Goal: Check status

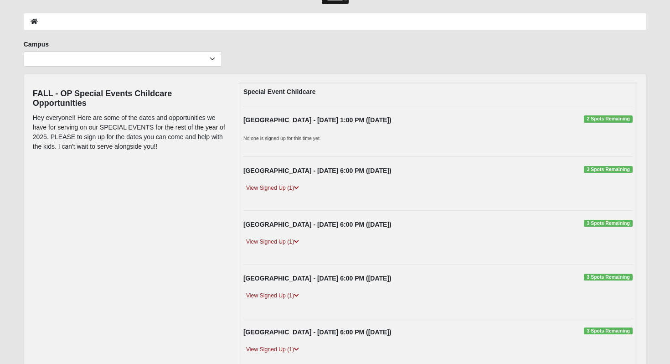
scroll to position [18, 0]
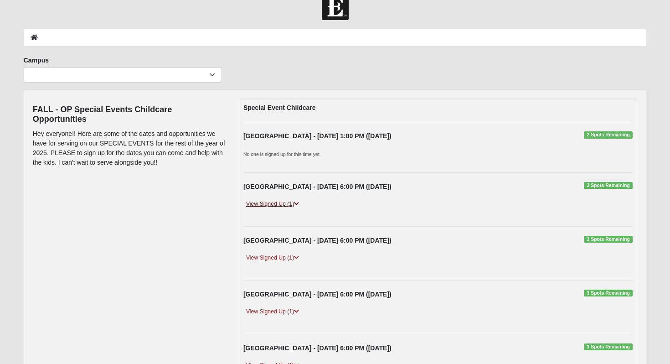
click at [285, 204] on link "View Signed Up (1)" at bounding box center [273, 204] width 58 height 10
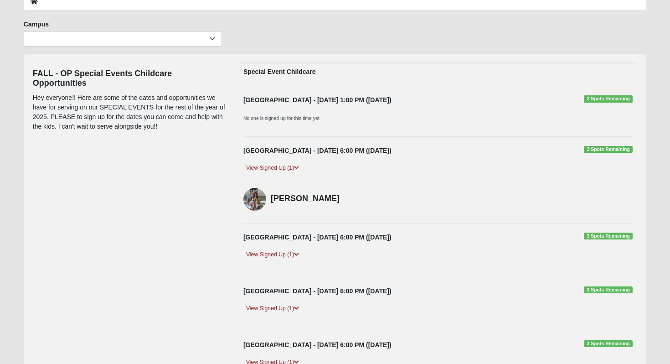
scroll to position [75, 0]
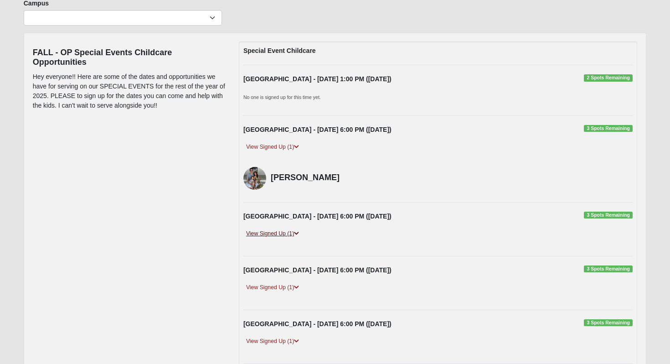
click at [289, 231] on link "View Signed Up (1)" at bounding box center [273, 234] width 58 height 10
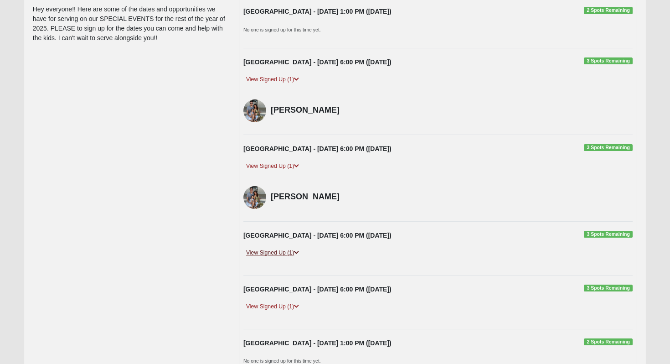
click at [283, 249] on link "View Signed Up (1)" at bounding box center [273, 253] width 58 height 10
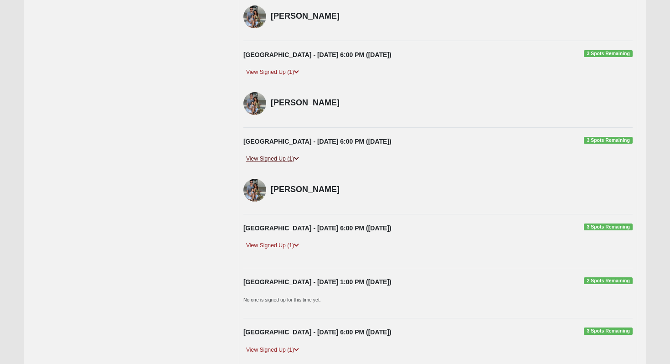
click at [283, 249] on link "View Signed Up (1)" at bounding box center [273, 246] width 58 height 10
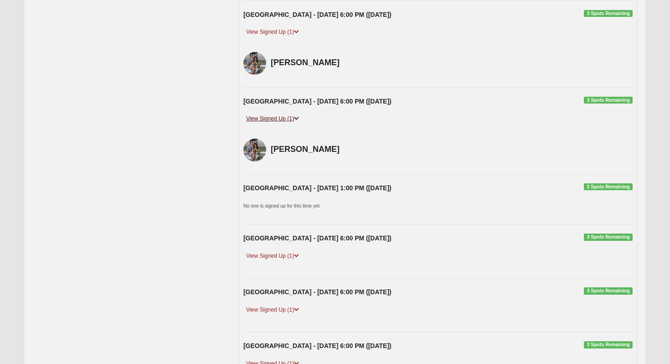
scroll to position [364, 0]
click at [286, 255] on link "View Signed Up (1)" at bounding box center [273, 256] width 58 height 10
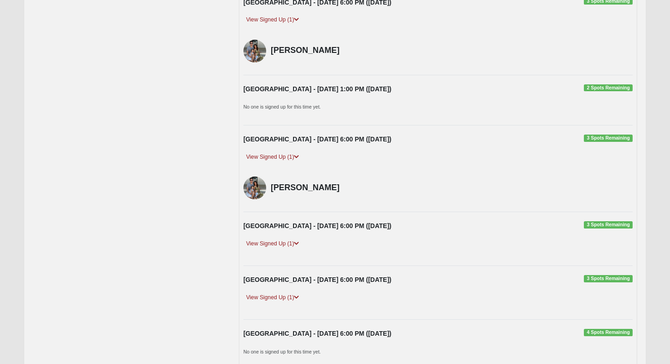
scroll to position [464, 0]
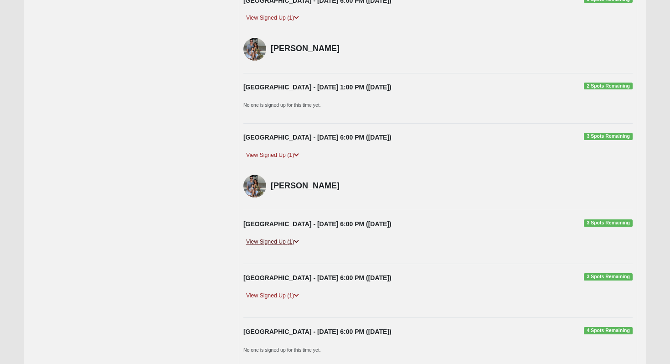
click at [287, 245] on link "View Signed Up (1)" at bounding box center [273, 242] width 58 height 10
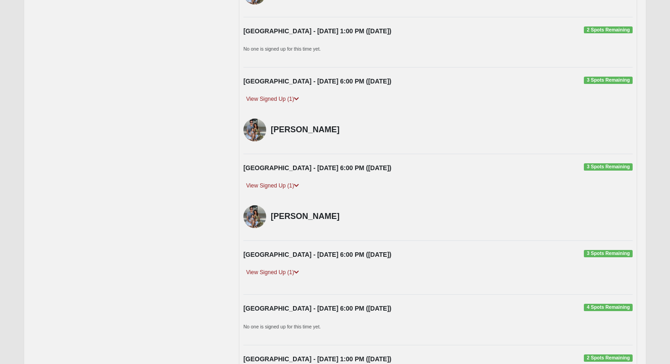
scroll to position [531, 0]
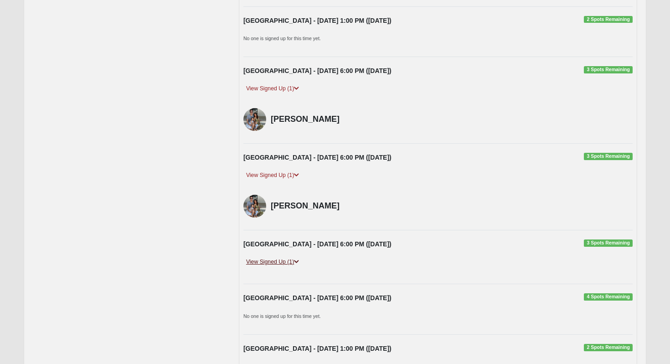
click at [281, 264] on link "View Signed Up (1)" at bounding box center [273, 262] width 58 height 10
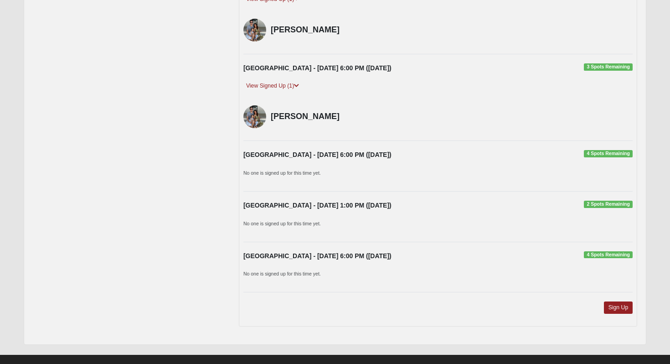
scroll to position [721, 0]
